Goal: Obtain resource: Obtain resource

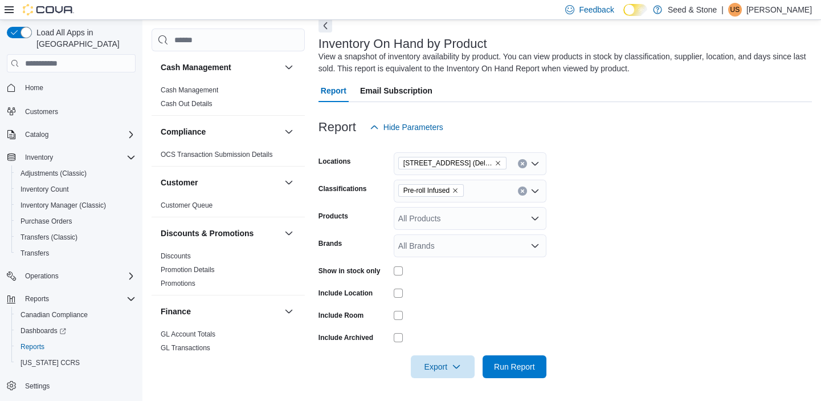
scroll to position [331, 0]
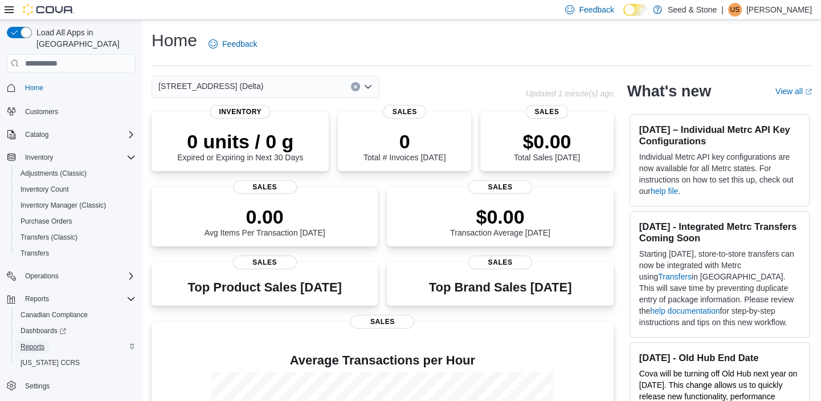
click at [40, 340] on span "Reports" at bounding box center [33, 347] width 24 height 14
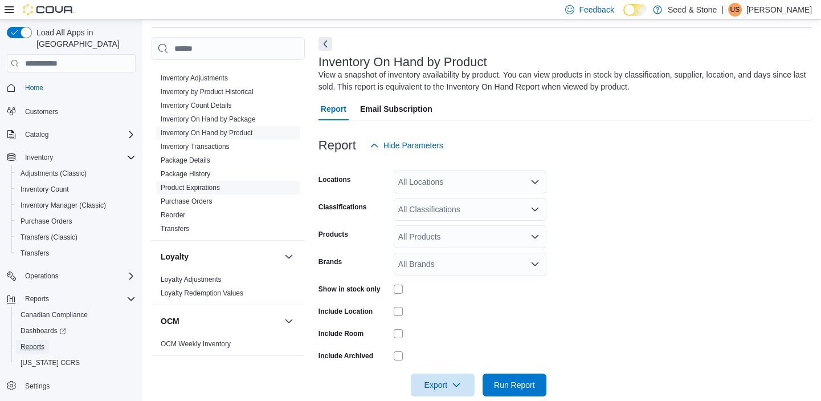
scroll to position [328, 0]
click at [230, 133] on link "Inventory On Hand by Product" at bounding box center [207, 134] width 92 height 8
click at [451, 181] on div "All Locations" at bounding box center [470, 181] width 153 height 23
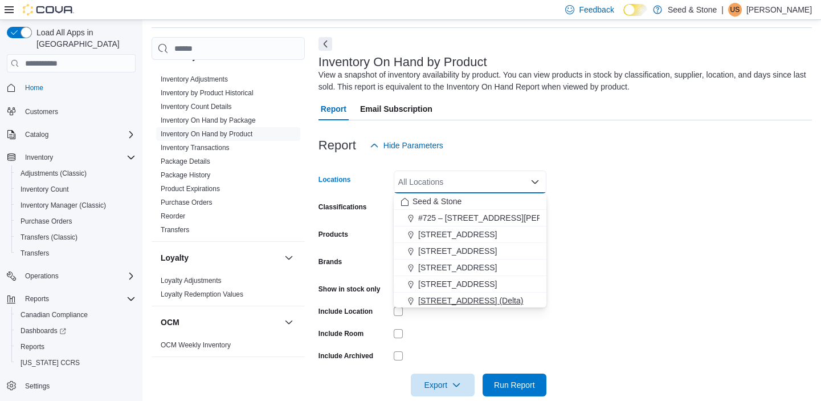
click at [439, 302] on span "[STREET_ADDRESS] (Delta)" at bounding box center [470, 300] width 105 height 11
click at [569, 265] on form "Locations [STREET_ADDRESS] (Delta) Combo box. Selected. [STREET_ADDRESS] (Delta…" at bounding box center [566, 276] width 494 height 239
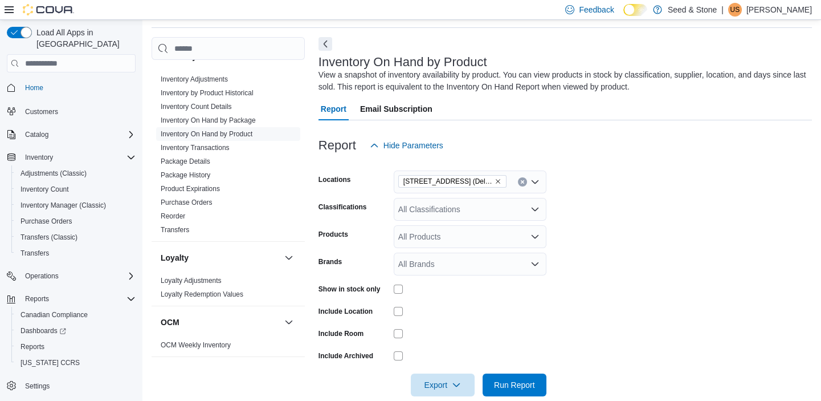
click at [521, 221] on form "Locations [STREET_ADDRESS] (Delta) Classifications All Classifications Products…" at bounding box center [566, 276] width 494 height 239
click at [521, 203] on div "All Classifications" at bounding box center [470, 209] width 153 height 23
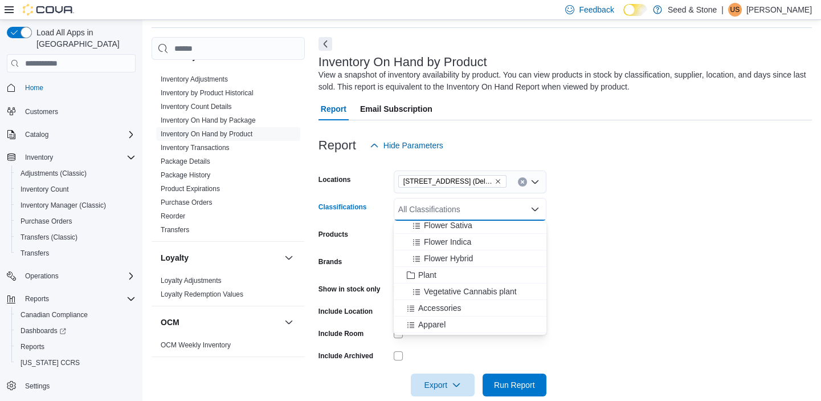
scroll to position [234, 0]
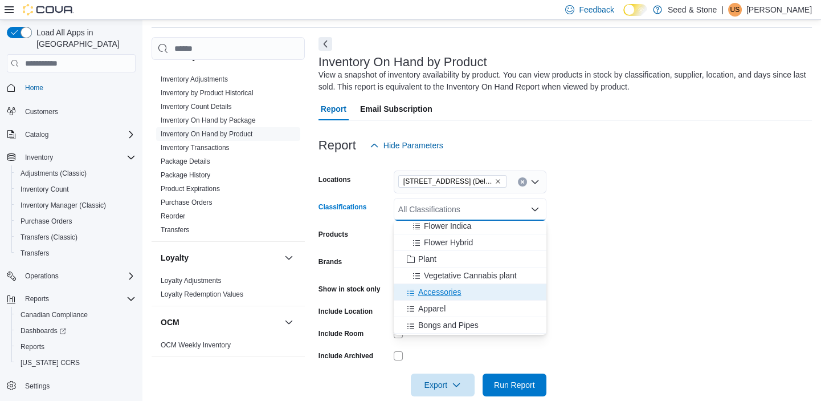
click at [438, 294] on span "Accessories" at bounding box center [439, 291] width 43 height 11
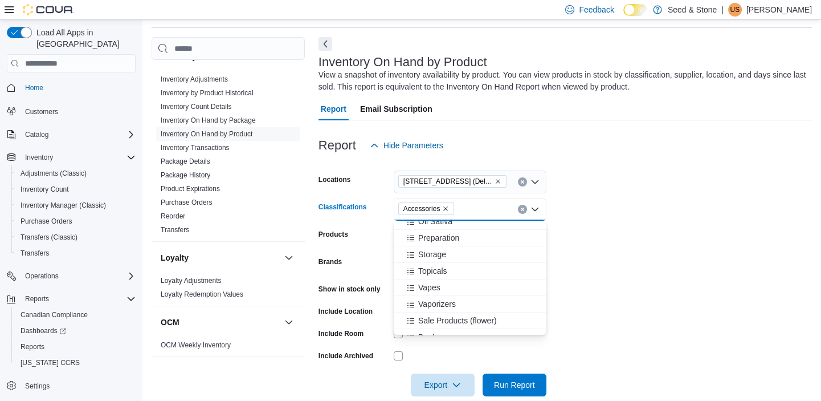
scroll to position [563, 0]
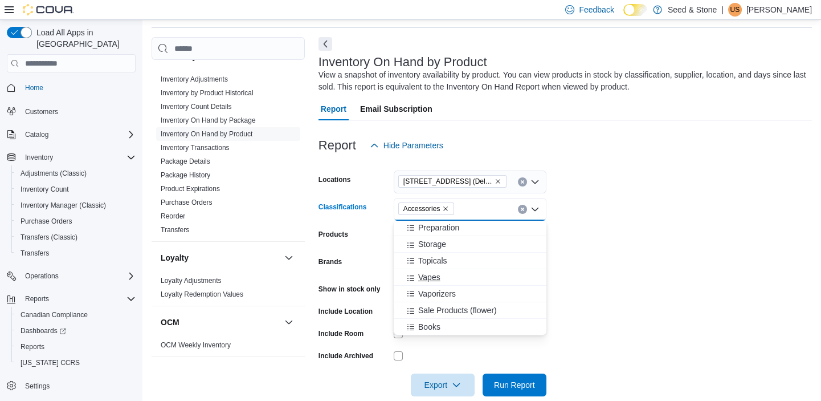
click at [434, 270] on button "Vapes" at bounding box center [470, 277] width 153 height 17
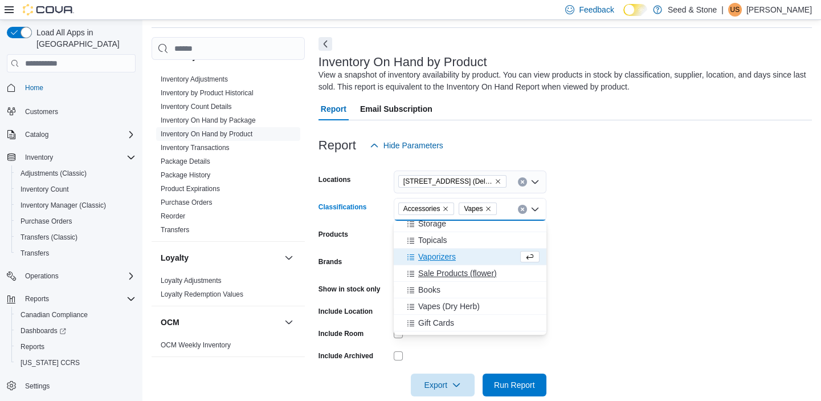
scroll to position [587, 0]
click at [406, 255] on icon "Choose from the following options" at bounding box center [410, 253] width 9 height 9
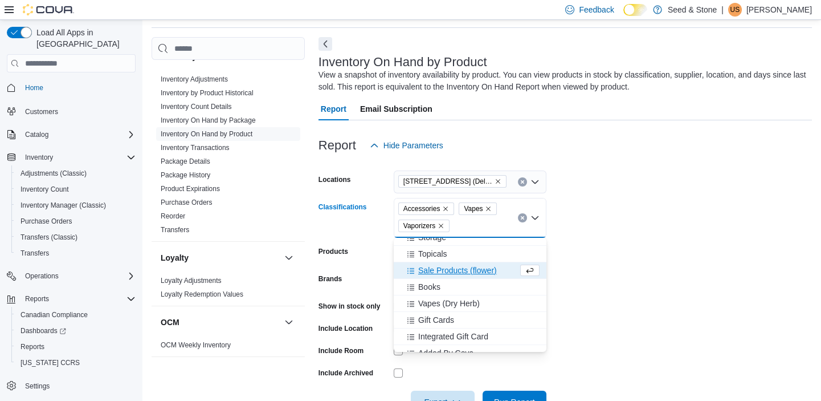
click at [442, 207] on icon "Remove Accessories from selection in this group" at bounding box center [445, 208] width 7 height 7
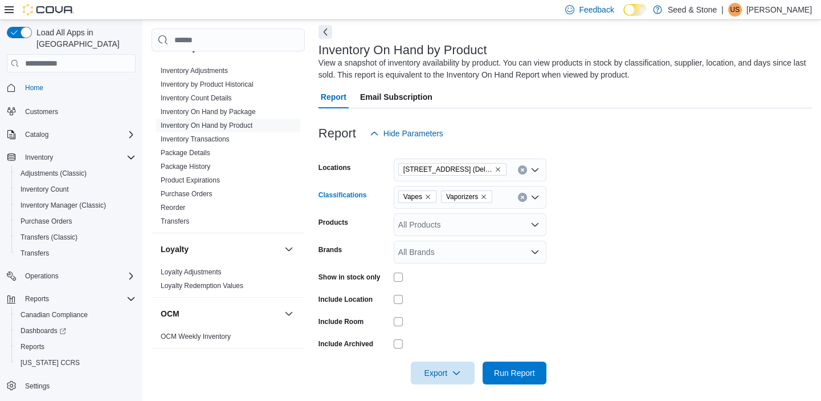
scroll to position [56, 0]
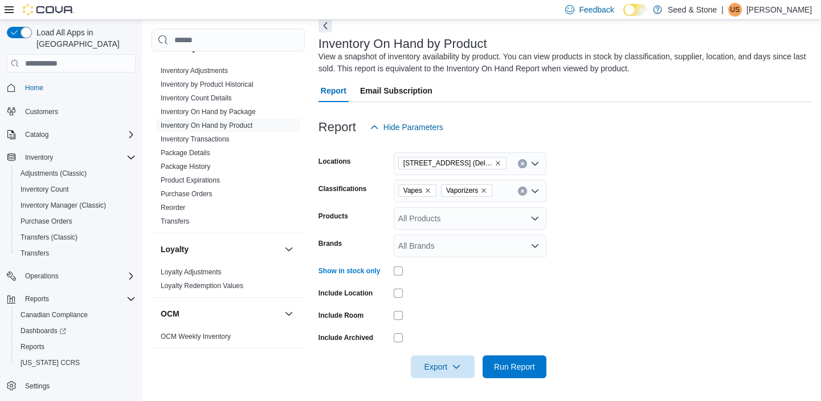
click at [482, 191] on icon "Remove Vaporizers from selection in this group" at bounding box center [484, 190] width 5 height 5
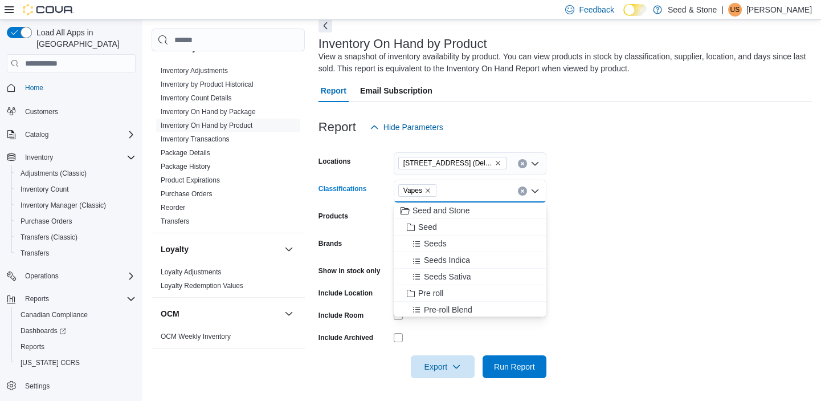
click at [426, 192] on icon "Remove Vapes from selection in this group" at bounding box center [428, 190] width 7 height 7
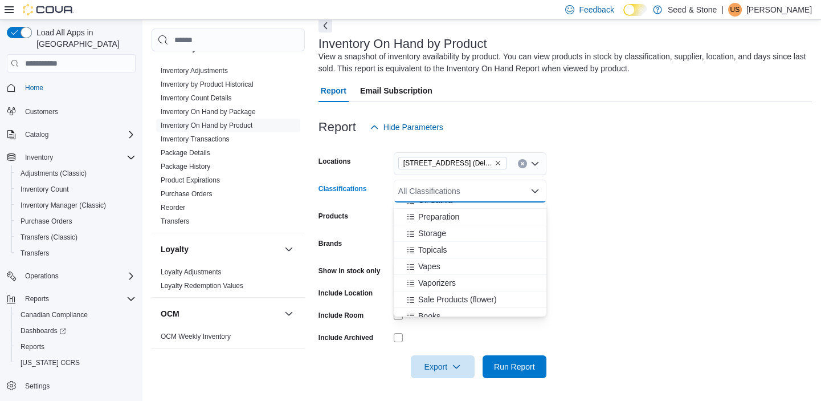
scroll to position [549, 0]
click at [434, 267] on span "Topicals" at bounding box center [432, 272] width 29 height 11
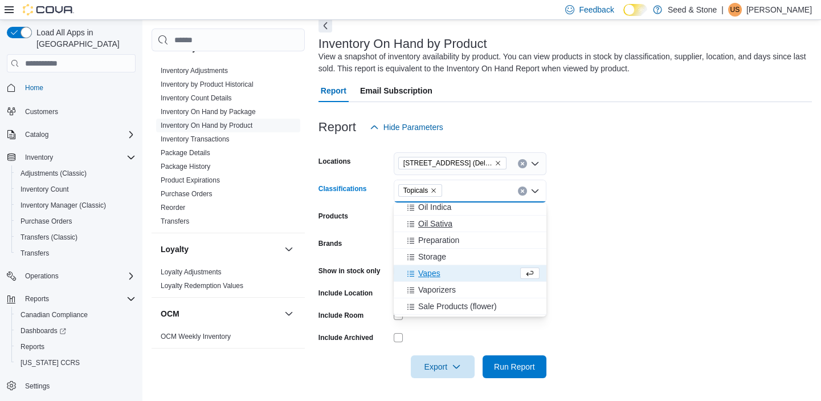
click at [456, 222] on div "Oil Sativa" at bounding box center [470, 223] width 139 height 11
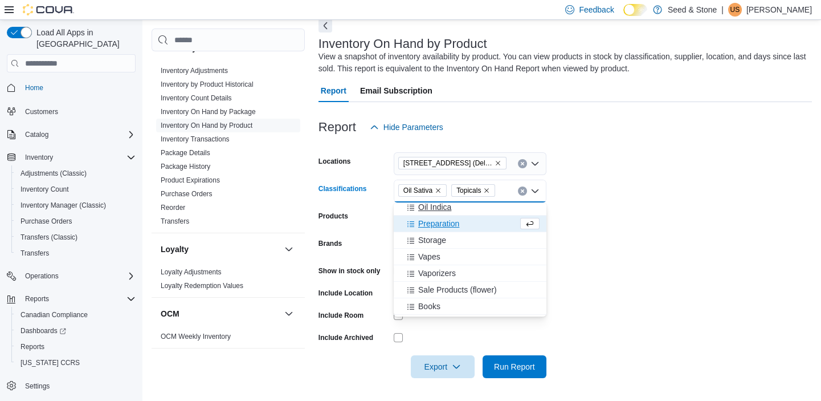
click at [454, 207] on div "Oil Indica" at bounding box center [470, 206] width 139 height 11
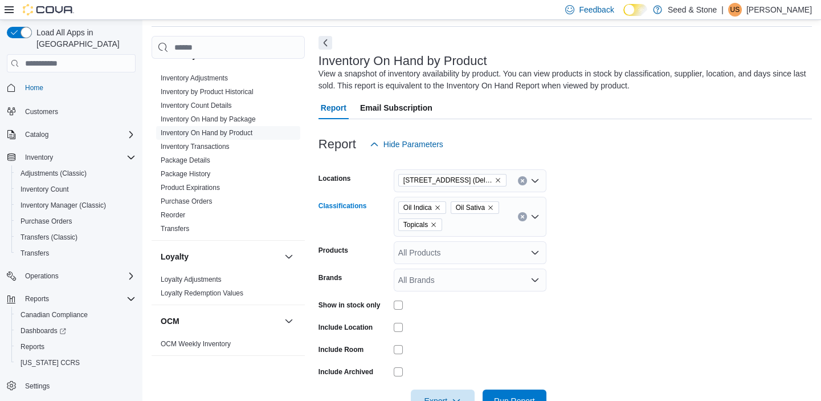
scroll to position [74, 0]
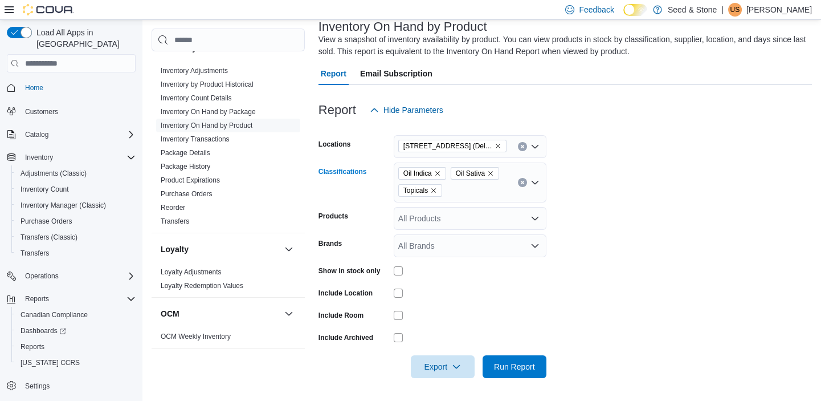
click at [473, 192] on div "Oil Indica Oil Sativa Topicals Combo box. Selected. Oil Indica, Oil Sativa, Top…" at bounding box center [470, 182] width 153 height 40
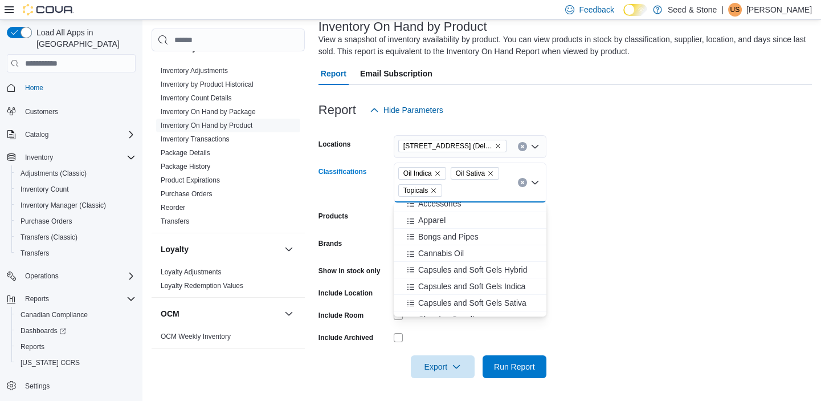
scroll to position [307, 0]
click at [436, 262] on span "Capsules and Soft Gels Hybrid" at bounding box center [472, 266] width 109 height 11
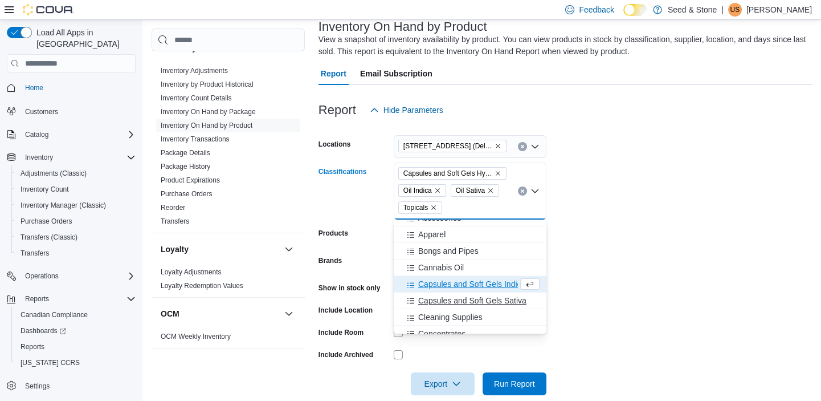
click at [450, 299] on span "Capsules and Soft Gels Sativa" at bounding box center [472, 300] width 108 height 11
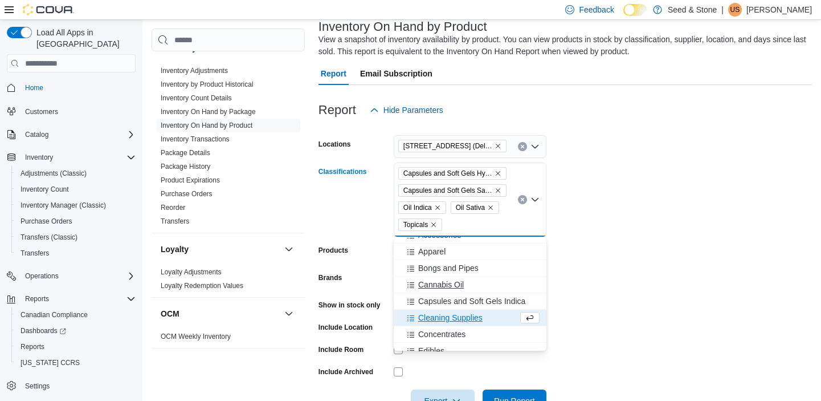
click at [475, 302] on span "Capsules and Soft Gels Indica" at bounding box center [471, 300] width 107 height 11
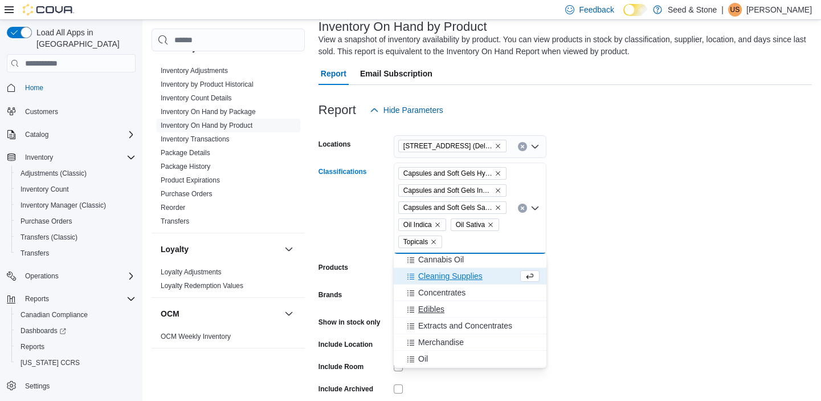
scroll to position [366, 0]
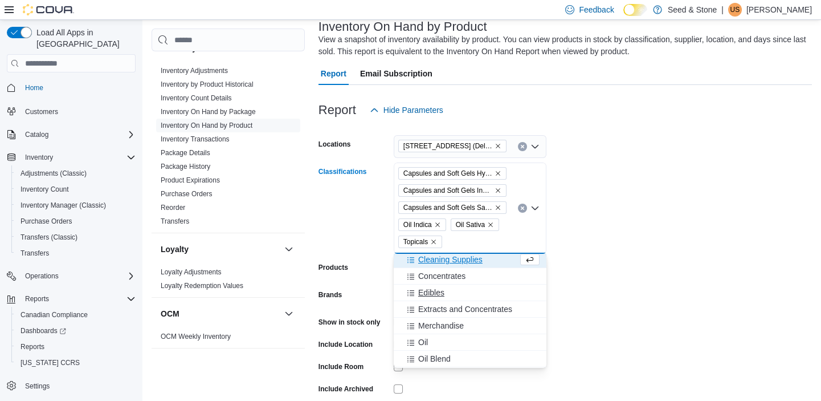
click at [452, 287] on div "Edibles" at bounding box center [470, 292] width 139 height 11
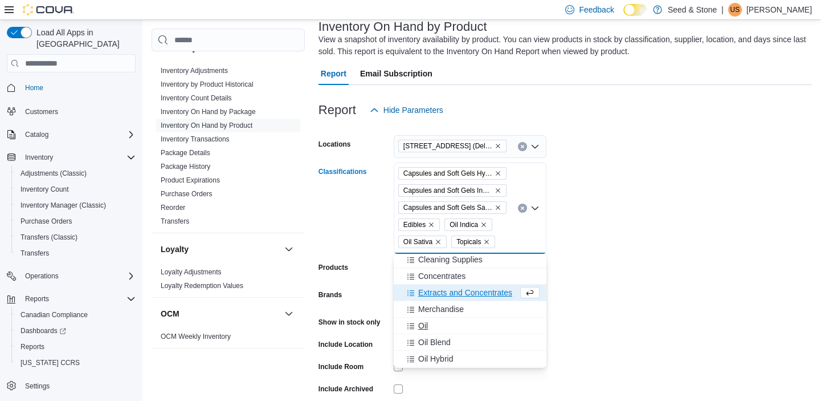
click at [445, 325] on div "Oil" at bounding box center [470, 325] width 139 height 11
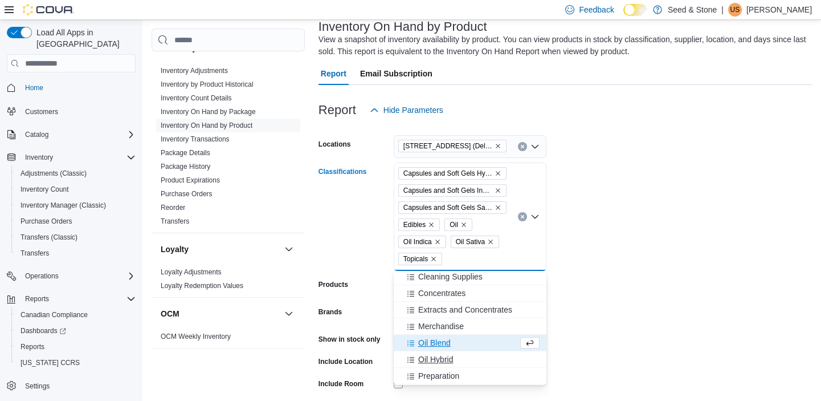
click at [453, 357] on div "Oil Hybrid" at bounding box center [470, 358] width 139 height 11
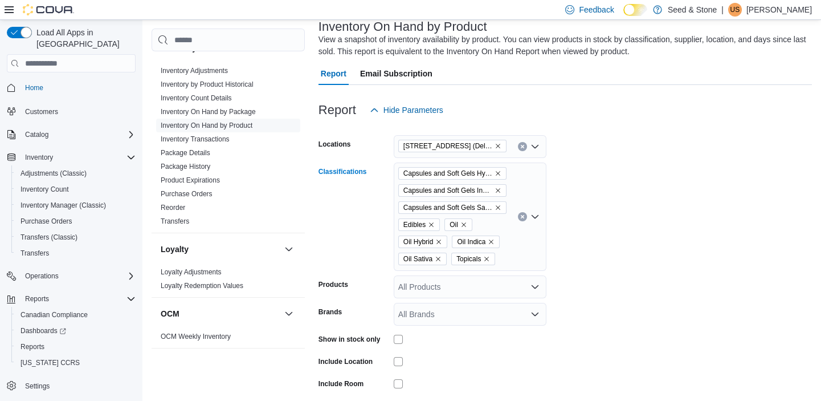
scroll to position [142, 0]
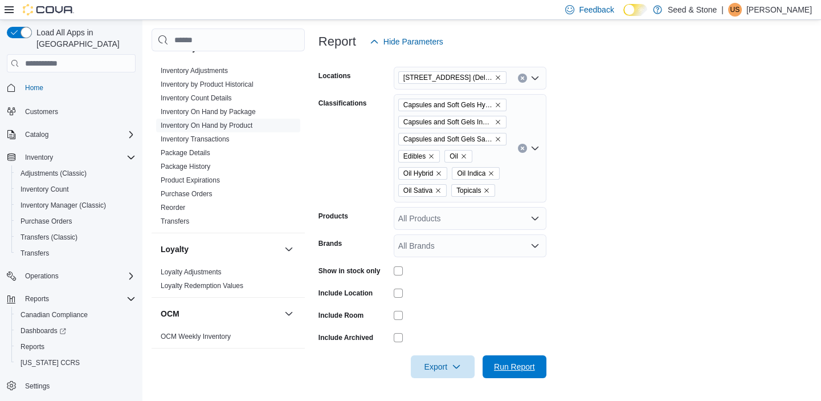
drag, startPoint x: 498, startPoint y: 368, endPoint x: 496, endPoint y: 337, distance: 30.3
click at [496, 337] on form "Locations [STREET_ADDRESS] (Delta) Classifications Capsules and Soft Gels Hybri…" at bounding box center [566, 215] width 494 height 325
click at [497, 374] on span "Run Report" at bounding box center [515, 366] width 50 height 23
click at [456, 364] on icon "button" at bounding box center [456, 365] width 9 height 9
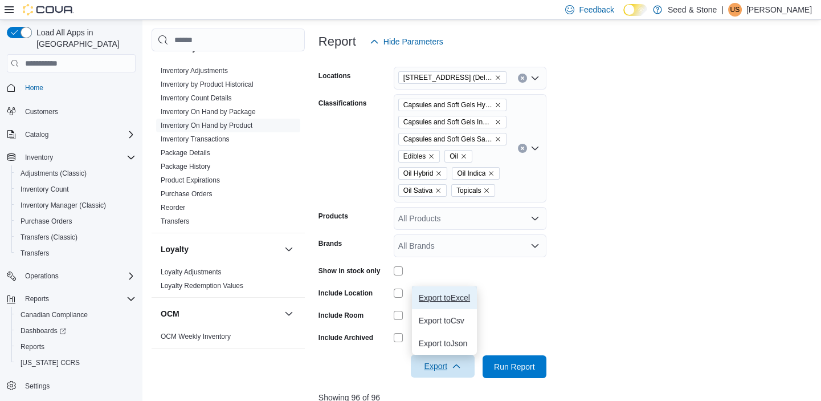
click at [466, 304] on button "Export to Excel" at bounding box center [444, 297] width 65 height 23
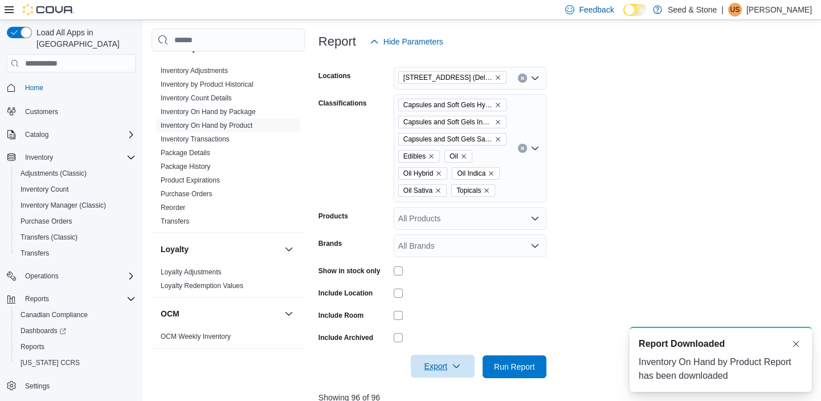
click at [466, 304] on form "Locations [STREET_ADDRESS] (Delta) Classifications Capsules and Soft Gels Hybri…" at bounding box center [567, 215] width 497 height 325
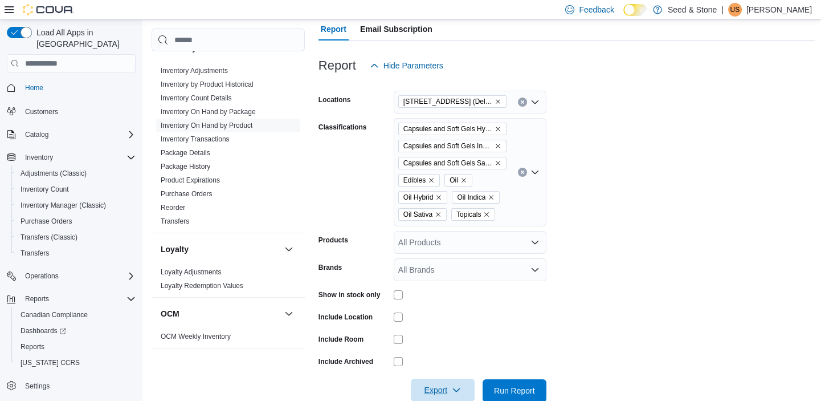
scroll to position [131, 0]
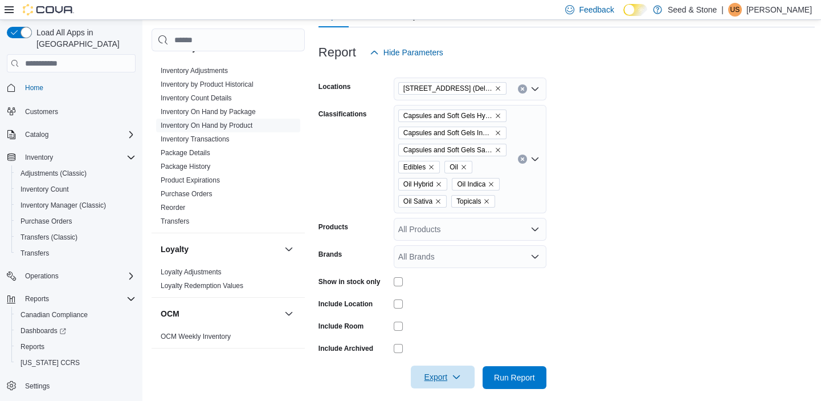
click at [520, 161] on button "Clear input" at bounding box center [522, 158] width 9 height 9
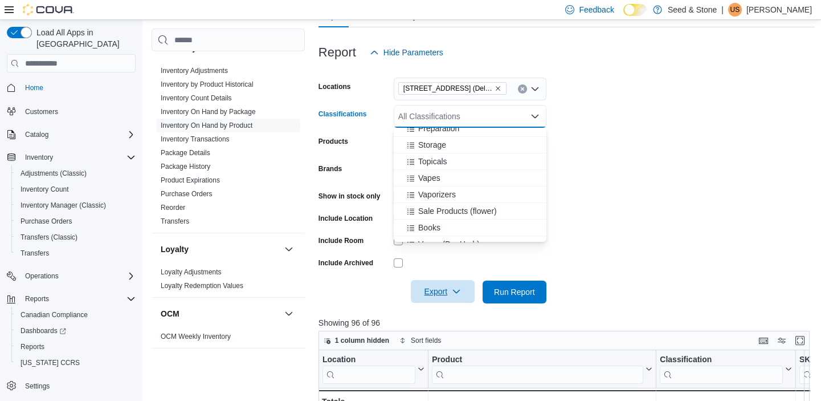
scroll to position [587, 0]
click at [437, 170] on button "Vapes" at bounding box center [470, 177] width 153 height 17
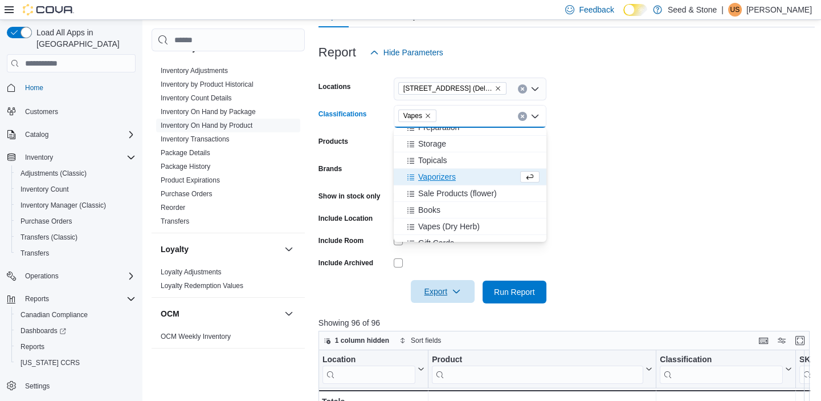
click at [601, 149] on form "Locations [STREET_ADDRESS] (Delta) Classifications Vapes Combo box. Selected. V…" at bounding box center [567, 183] width 497 height 239
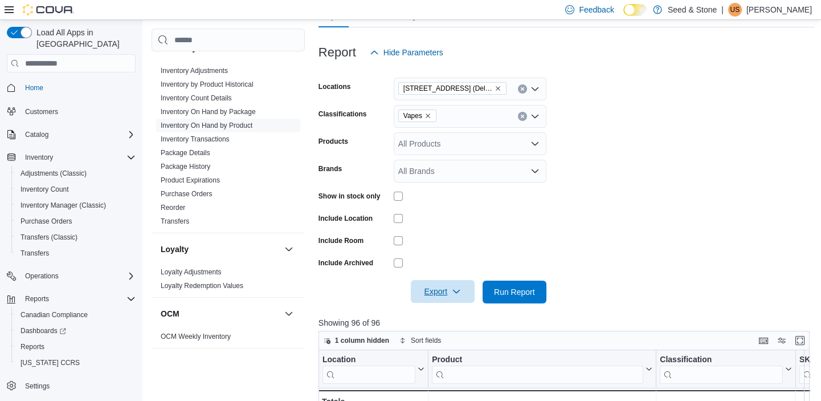
click at [459, 291] on icon "button" at bounding box center [456, 291] width 9 height 9
click at [452, 308] on button "Export to Excel" at bounding box center [444, 314] width 65 height 23
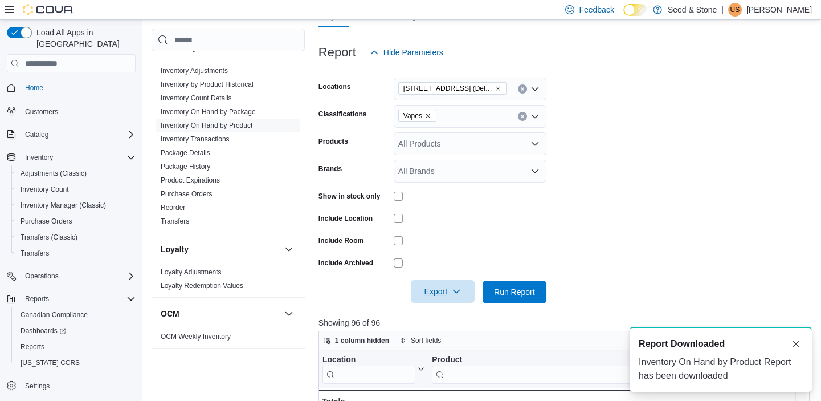
scroll to position [0, 0]
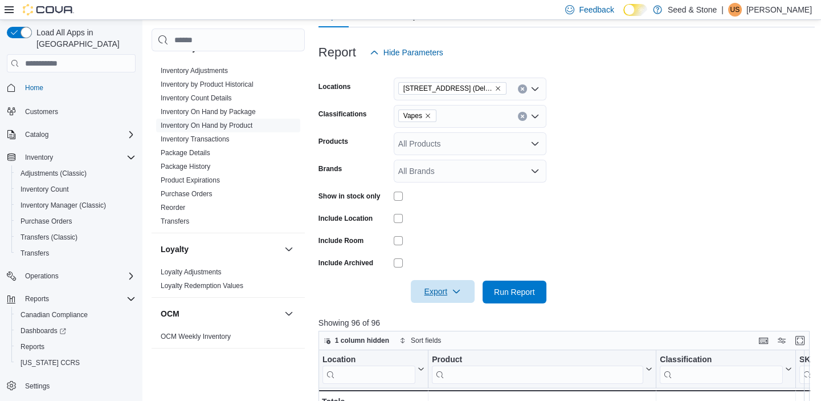
click at [428, 116] on icon "Remove Vapes from selection in this group" at bounding box center [428, 115] width 5 height 5
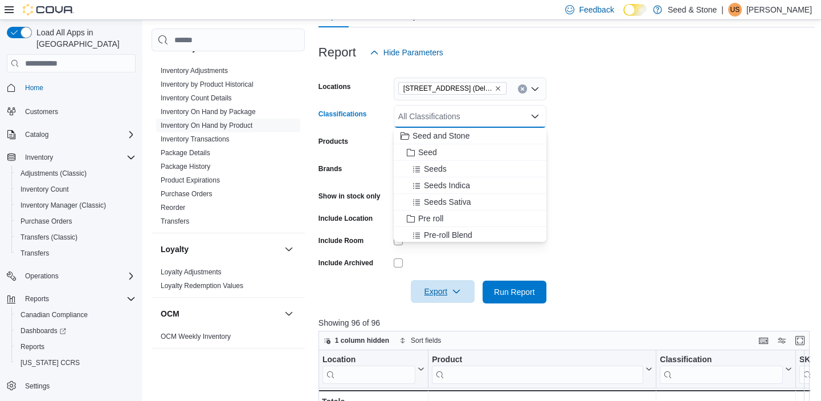
click at [610, 151] on form "Locations [STREET_ADDRESS] (Delta) Classifications All Classifications Combo bo…" at bounding box center [567, 183] width 497 height 239
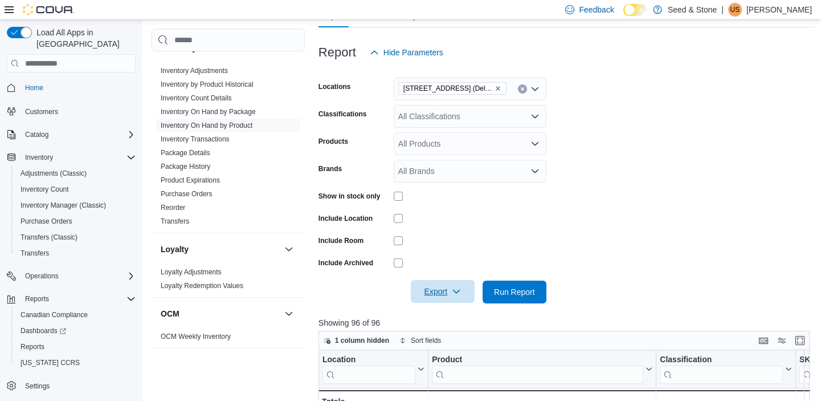
click at [458, 286] on span "Export" at bounding box center [443, 291] width 50 height 23
click at [450, 311] on span "Export to Excel" at bounding box center [444, 314] width 51 height 9
